Goal: Task Accomplishment & Management: Use online tool/utility

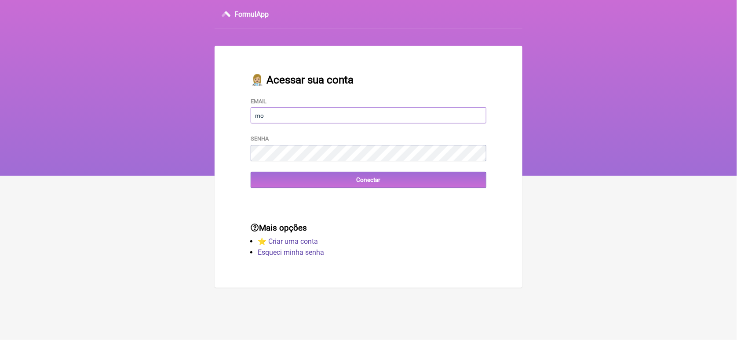
type input "[EMAIL_ADDRESS][DOMAIN_NAME]"
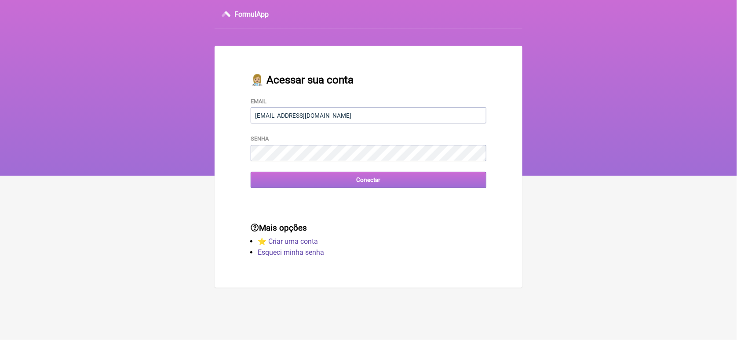
click at [289, 180] on input "Conectar" at bounding box center [369, 180] width 236 height 16
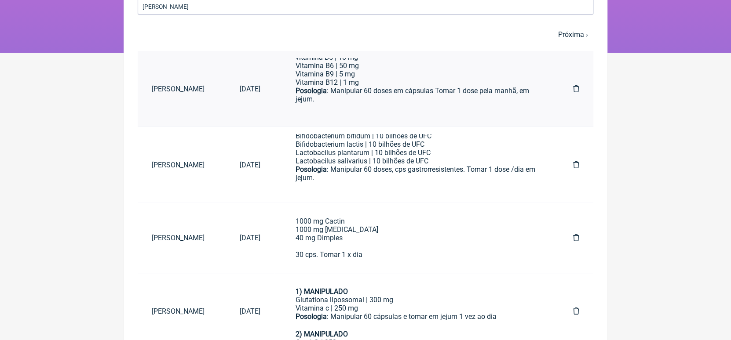
scroll to position [158, 0]
type input "[PERSON_NAME]"
click at [578, 164] on icon at bounding box center [576, 164] width 6 height 7
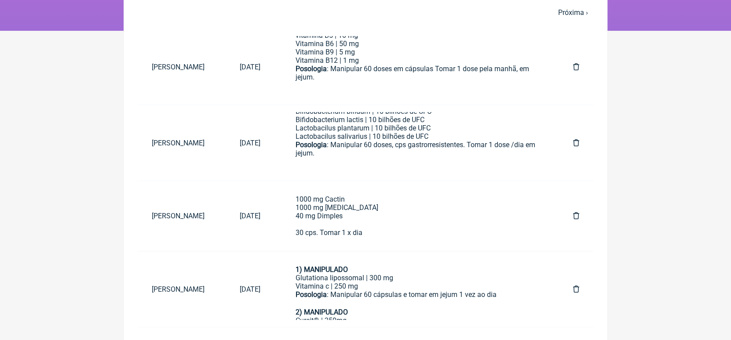
scroll to position [159, 0]
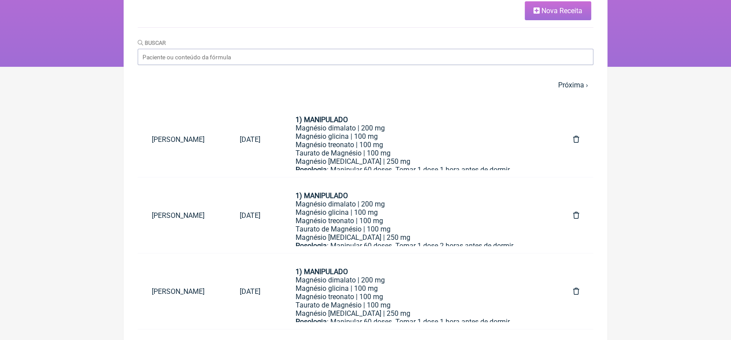
scroll to position [108, 0]
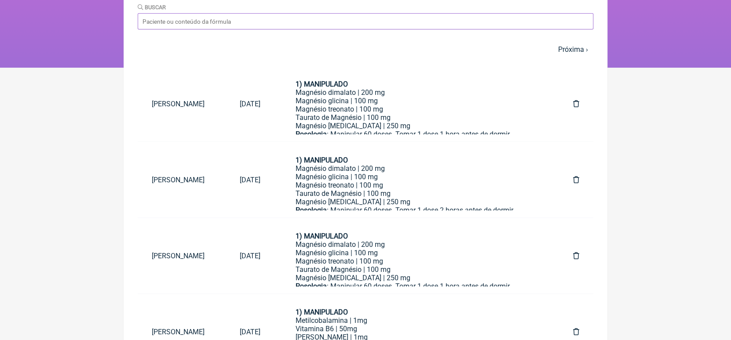
click at [326, 17] on input "Buscar" at bounding box center [366, 21] width 456 height 16
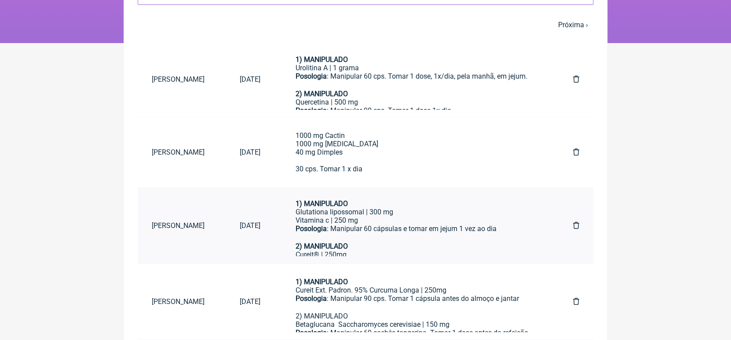
scroll to position [4, 0]
type input "[PERSON_NAME]"
click at [578, 224] on icon at bounding box center [576, 225] width 6 height 7
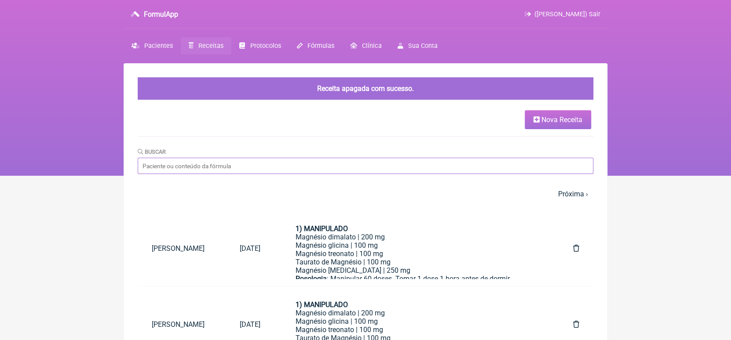
click at [388, 165] on input "Buscar" at bounding box center [366, 166] width 456 height 16
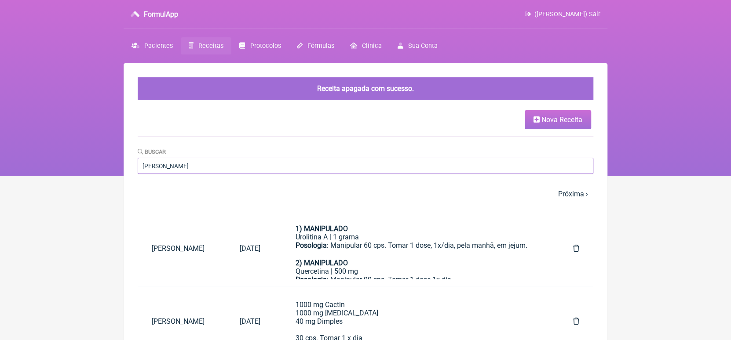
type input "[PERSON_NAME]"
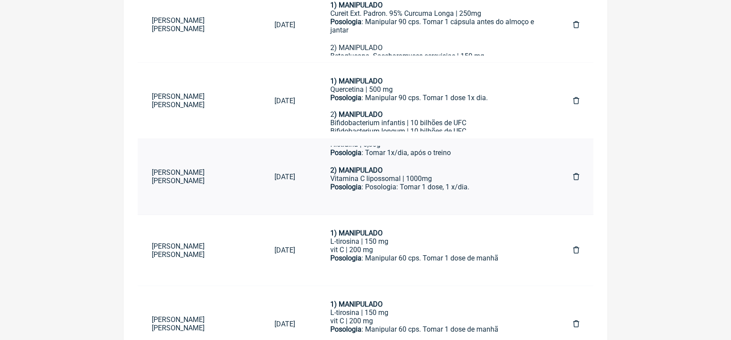
scroll to position [308, 0]
click at [576, 249] on icon at bounding box center [576, 249] width 6 height 7
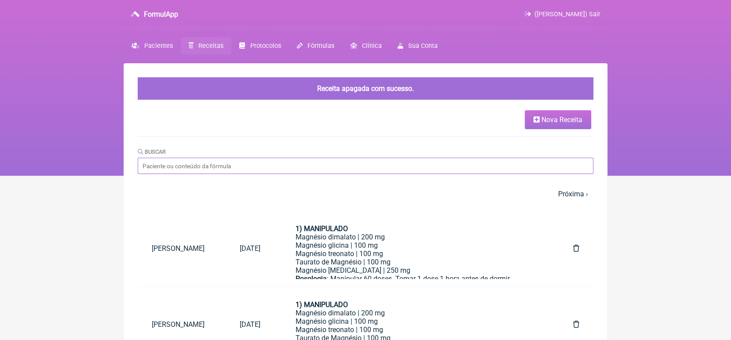
click at [322, 165] on input "Buscar" at bounding box center [366, 166] width 456 height 16
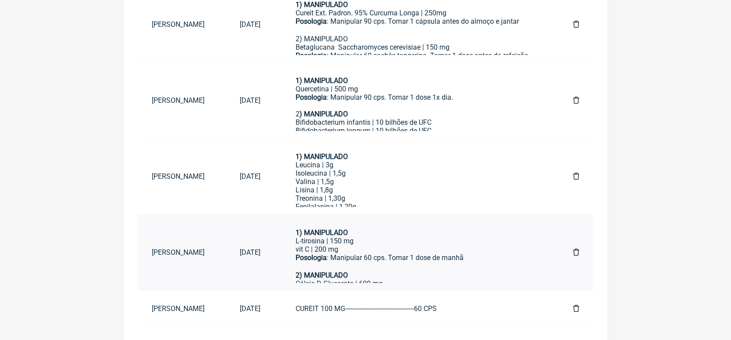
scroll to position [334, 0]
type input "[PERSON_NAME]"
click at [326, 172] on div "Isoleucina | 1,5g" at bounding box center [417, 174] width 242 height 8
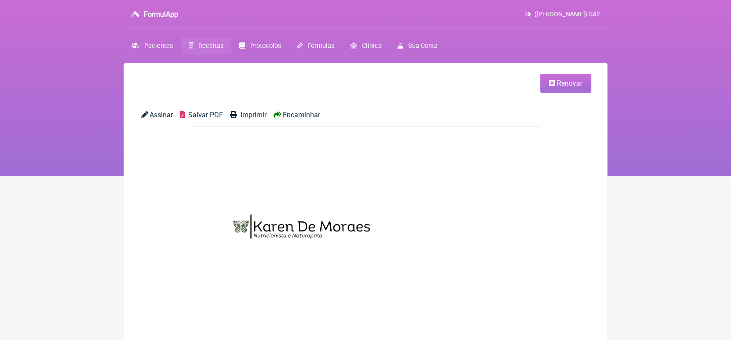
click at [570, 81] on span "Renovar" at bounding box center [570, 83] width 26 height 8
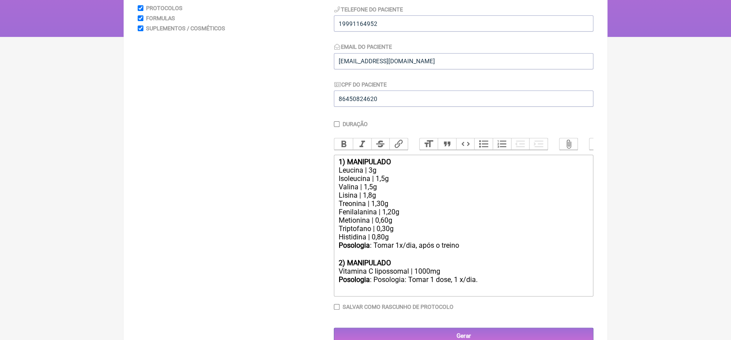
scroll to position [141, 0]
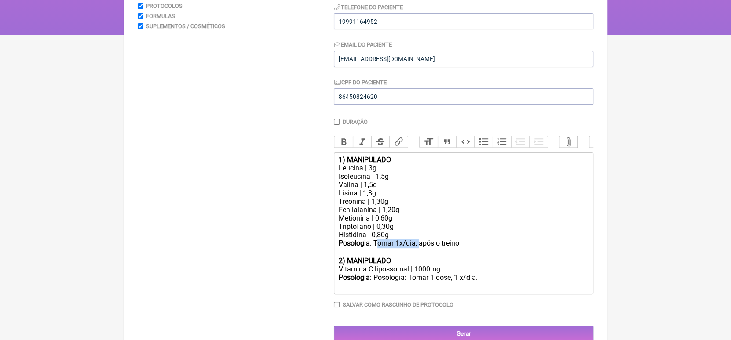
drag, startPoint x: 418, startPoint y: 252, endPoint x: 375, endPoint y: 255, distance: 42.8
click at [375, 255] on div "Posologia : Tomar 1x/dia, após o treino ㅤ" at bounding box center [464, 248] width 250 height 18
click at [373, 254] on div "Posologia : Tomar 1x/dia, após o treino ㅤ" at bounding box center [464, 248] width 250 height 18
type trix-editor "<div><strong>1) MANIPULADO</strong></div><div>Leucina | 3g</div><div>Isoleucina…"
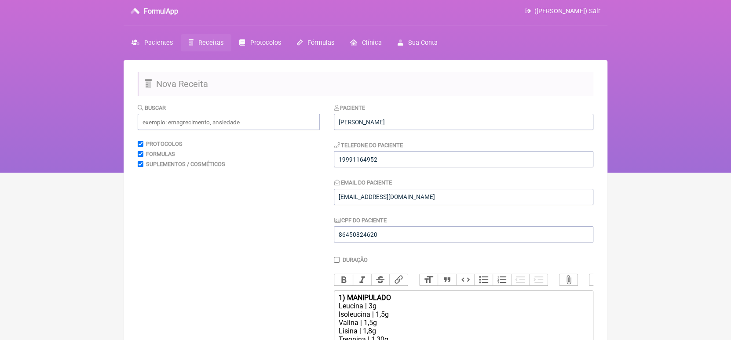
scroll to position [2, 0]
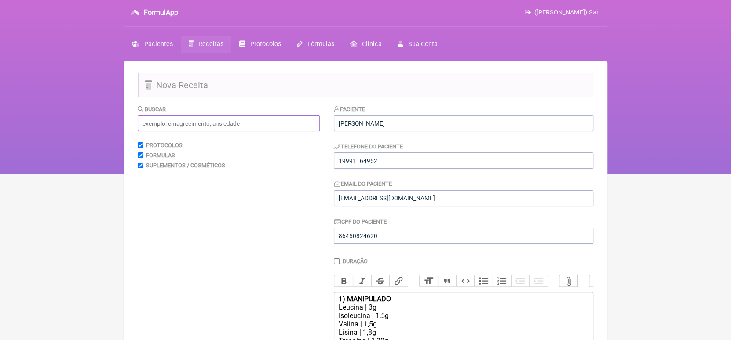
click at [206, 121] on input "text" at bounding box center [229, 123] width 182 height 16
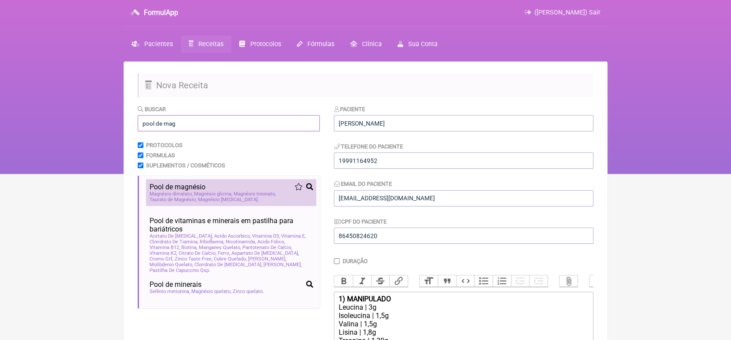
type input "pool de mag"
click at [233, 195] on div "Magnésio dimalato Magnésio glicina Magnésio treonato Taurato de Magnésio Magnés…" at bounding box center [231, 196] width 163 height 11
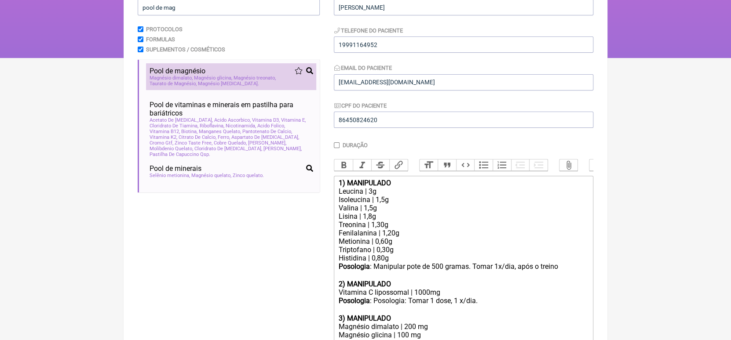
scroll to position [121, 0]
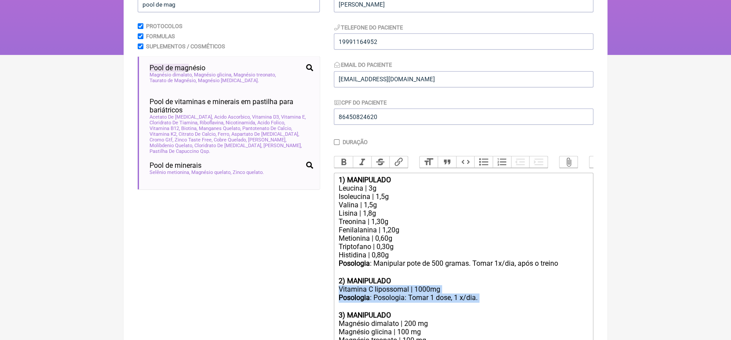
drag, startPoint x: 340, startPoint y: 298, endPoint x: 483, endPoint y: 307, distance: 142.8
click at [483, 307] on trix-editor "1) MANIPULADO Leucina | 3g Isoleucina | 1,5g Valina | 1,5g Lisina | 1,8g Treoni…" at bounding box center [464, 278] width 260 height 210
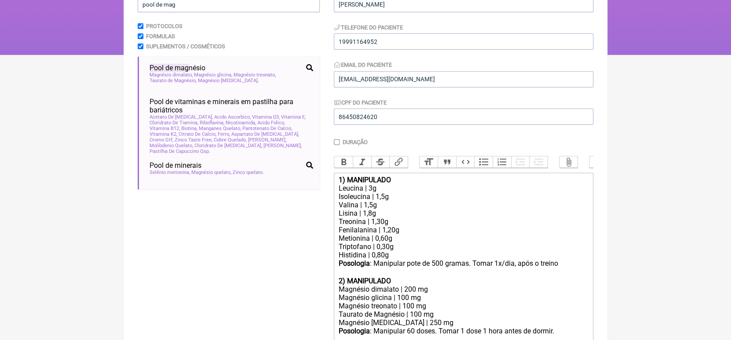
type trix-editor "<div><strong>1) MANIPULADO</strong></div><div>Leucina | 3g</div><div>Isoleucina…"
click at [264, 7] on input "pool de mag" at bounding box center [229, 4] width 182 height 16
type input "p"
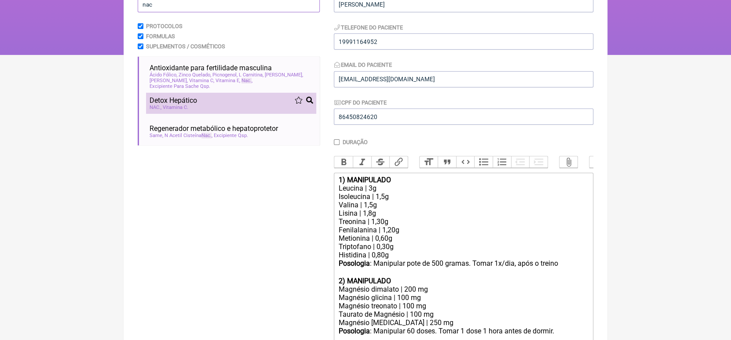
type input "nac"
click at [190, 105] on div "NAC Vitamina C" at bounding box center [231, 108] width 163 height 6
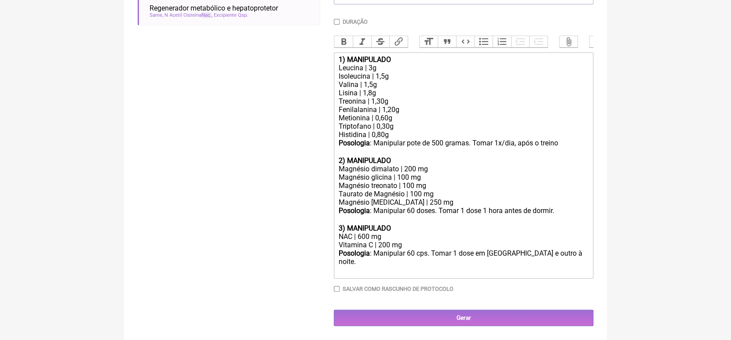
scroll to position [244, 0]
click at [410, 265] on div "Posologia : Manipular 60 cps. Tomar 1 dose em [GEOGRAPHIC_DATA] e outro à noite…" at bounding box center [464, 262] width 250 height 26
type trix-editor "<div><strong>1) MANIPULADO</strong></div><div>Leucina | 3g</div><div>Isoleucina…"
click at [337, 289] on input "Salvar como rascunho de Protocolo" at bounding box center [337, 289] width 6 height 6
checkbox input "true"
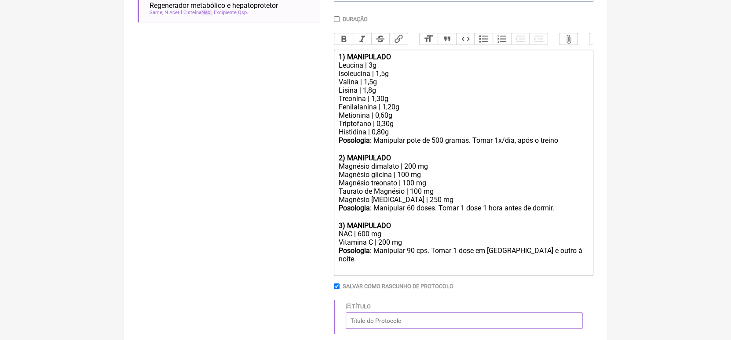
click at [398, 326] on input "Título" at bounding box center [464, 321] width 237 height 16
type input "Saúde do Figado"
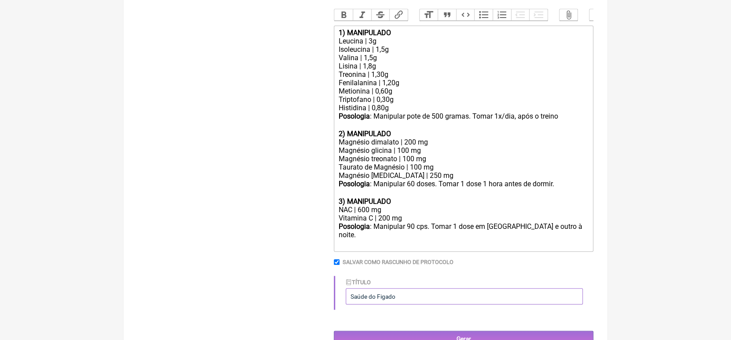
scroll to position [293, 0]
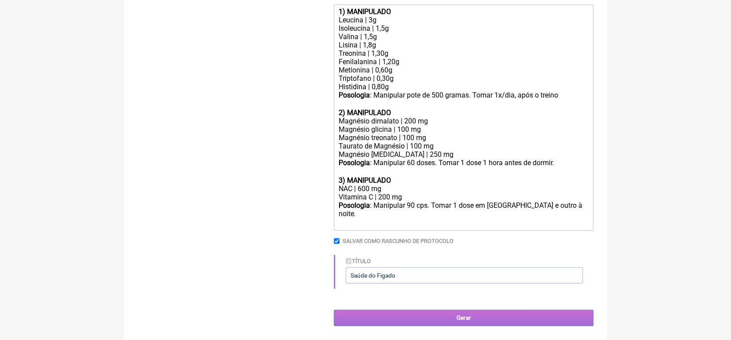
click at [467, 321] on input "Gerar" at bounding box center [464, 318] width 260 height 16
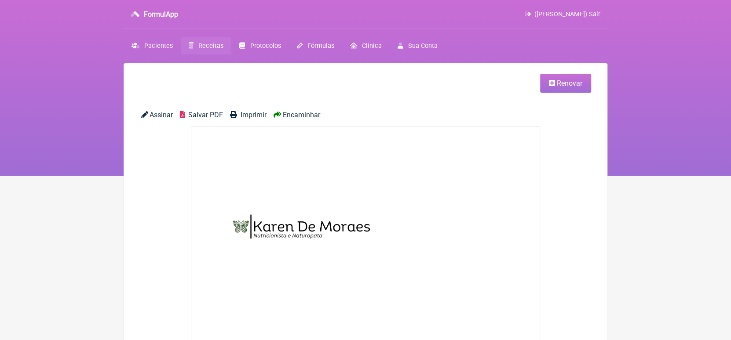
click at [306, 114] on span "Encaminhar" at bounding box center [301, 115] width 37 height 8
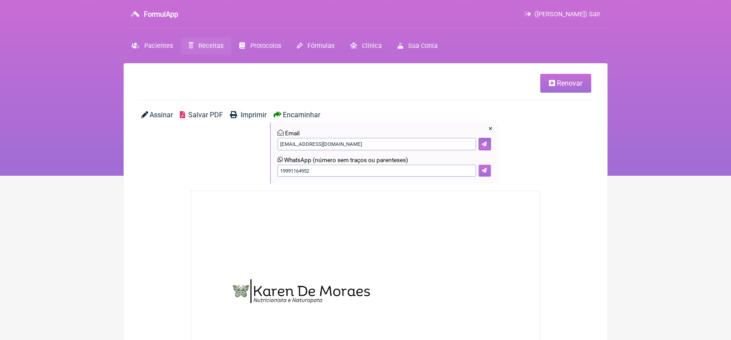
click at [487, 172] on button at bounding box center [485, 171] width 12 height 12
